Goal: Task Accomplishment & Management: Manage account settings

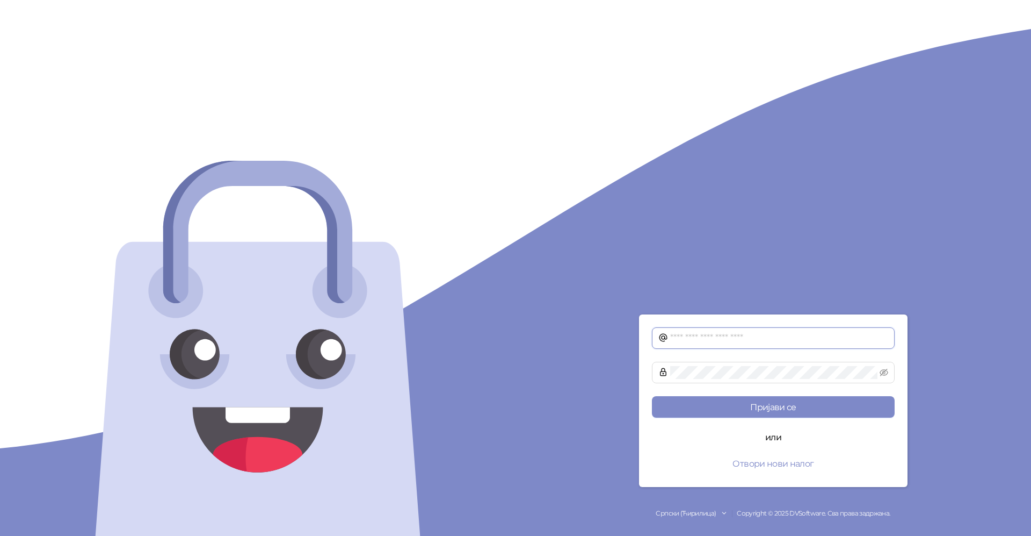
click at [685, 337] on input "text" at bounding box center [779, 337] width 218 height 13
type input "**********"
click at [775, 407] on button "Пријави се" at bounding box center [773, 406] width 243 height 21
